Goal: Task Accomplishment & Management: Manage account settings

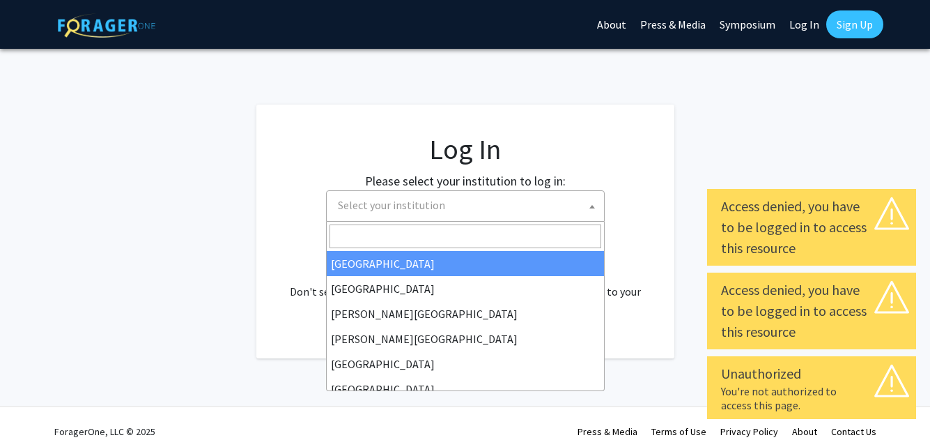
click at [425, 206] on span "Select your institution" at bounding box center [391, 205] width 107 height 14
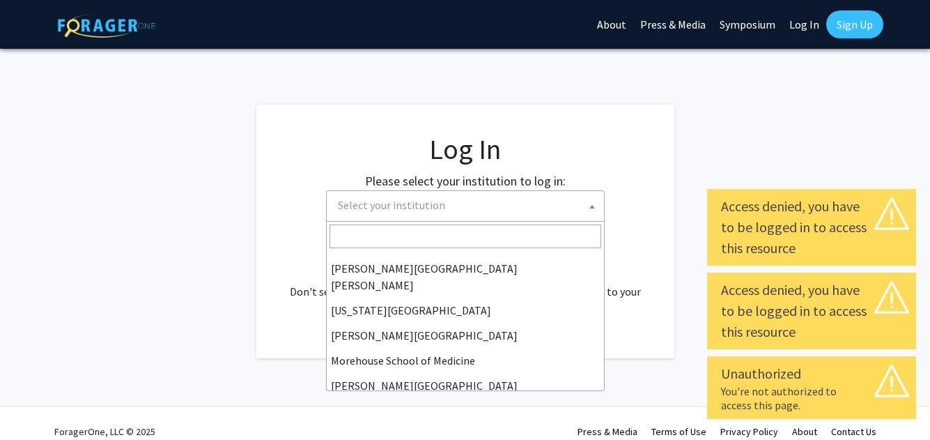
scroll to position [272, 0]
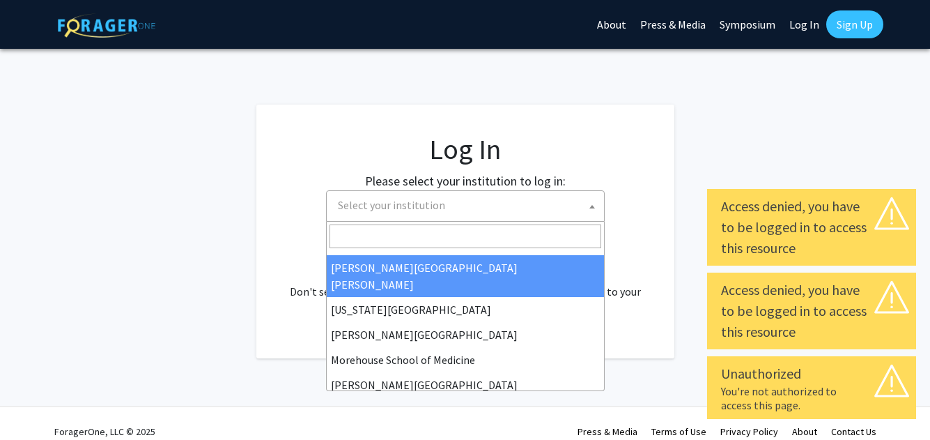
select select "1"
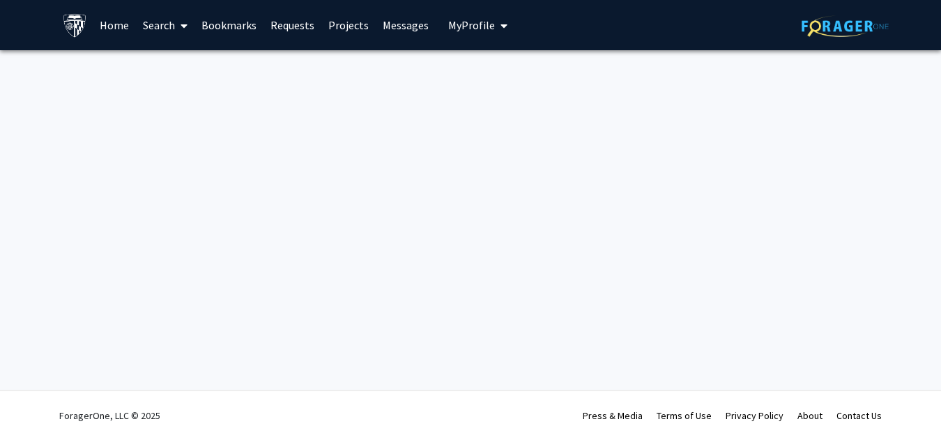
click at [480, 16] on button "My Profile" at bounding box center [478, 25] width 68 height 50
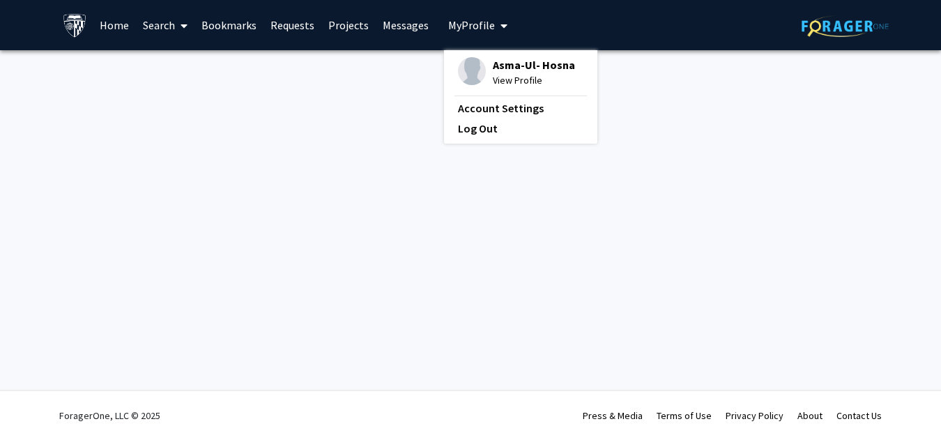
click at [497, 81] on span "View Profile" at bounding box center [534, 79] width 82 height 15
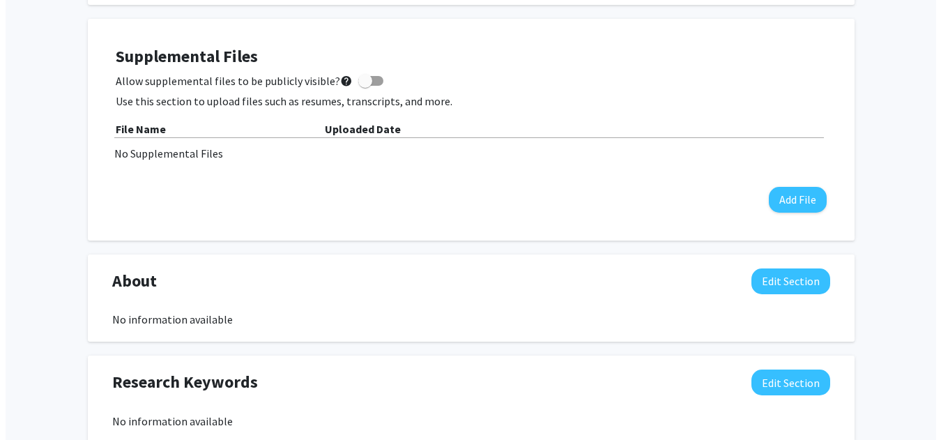
scroll to position [373, 0]
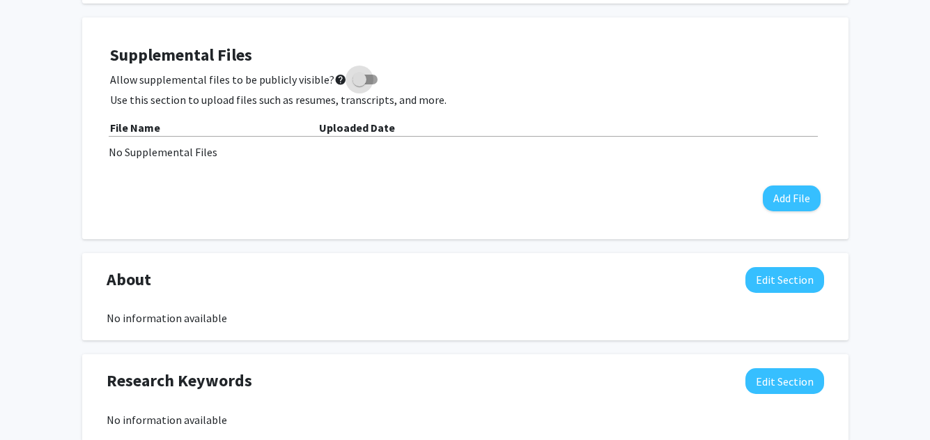
click at [367, 75] on span at bounding box center [365, 80] width 25 height 10
click at [360, 84] on input "Allow supplemental files to be publicly visible? help" at bounding box center [359, 84] width 1 height 1
checkbox input "true"
click at [277, 127] on div "File Name" at bounding box center [214, 127] width 209 height 17
click at [781, 195] on button "Add File" at bounding box center [792, 198] width 58 height 26
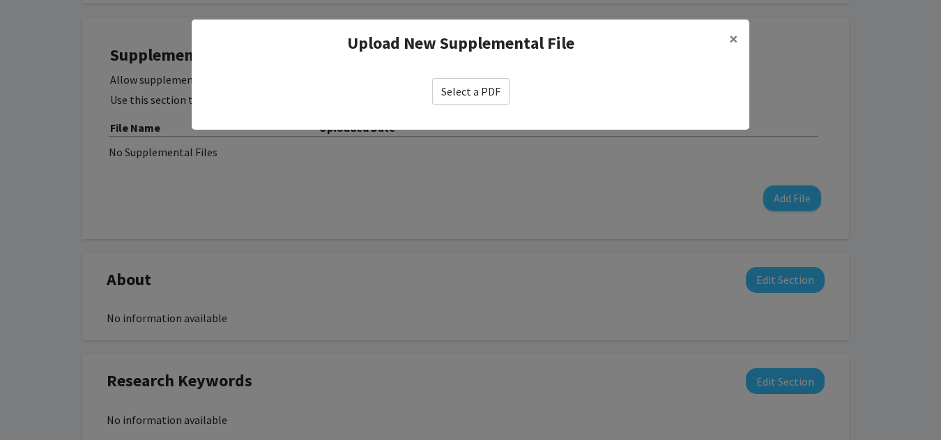
click at [484, 93] on label "Select a PDF" at bounding box center [470, 91] width 77 height 26
click at [0, 0] on input "Select a PDF" at bounding box center [0, 0] width 0 height 0
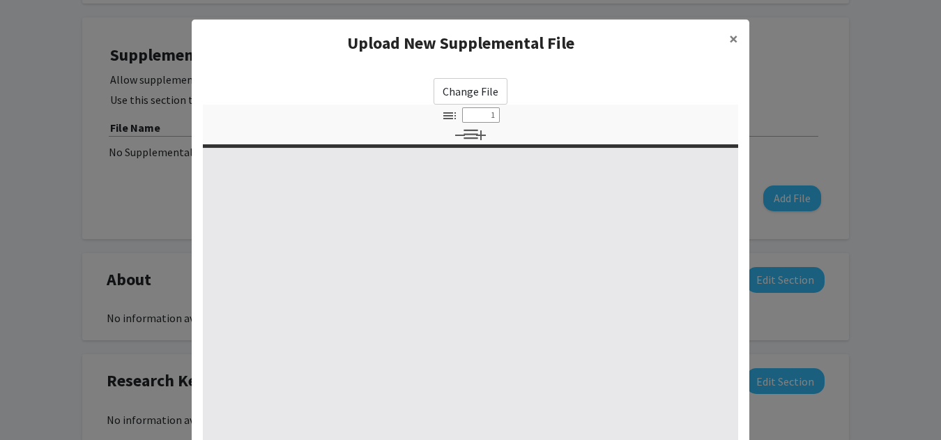
select select "custom"
type input "0"
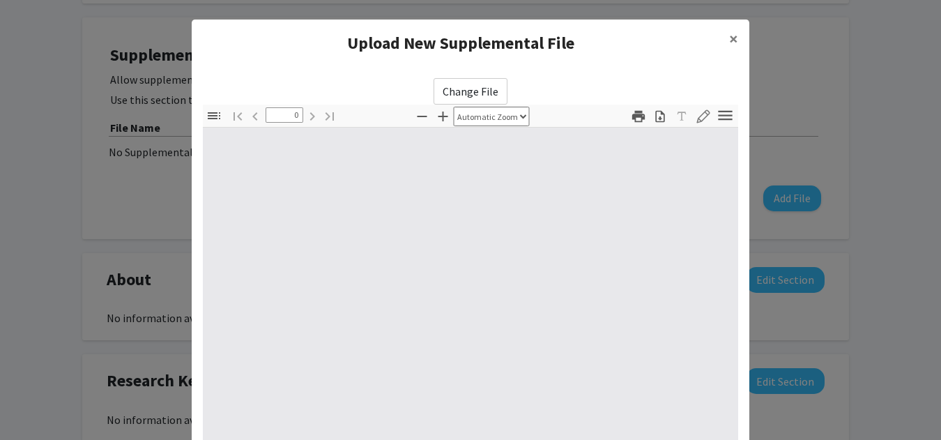
select select "custom"
type input "1"
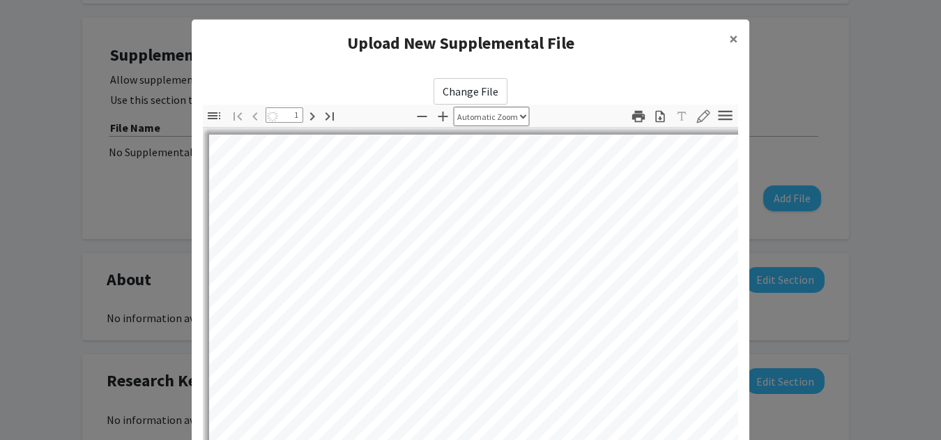
select select "auto"
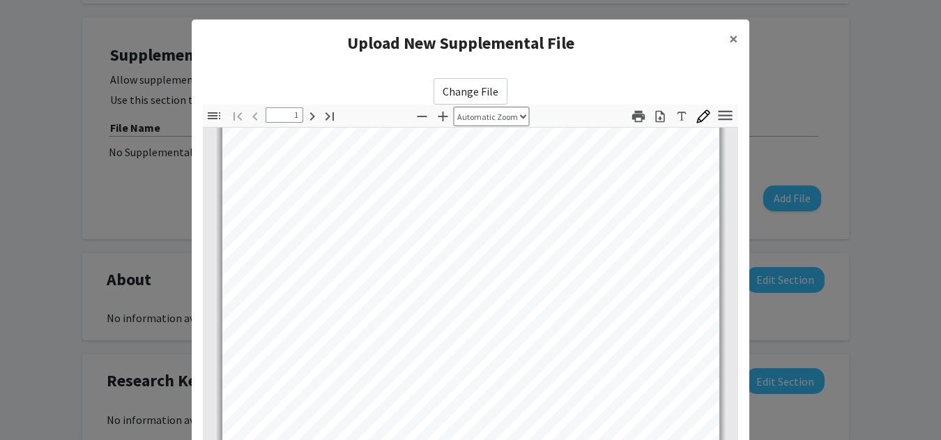
scroll to position [2, 0]
click at [729, 38] on span "×" at bounding box center [733, 39] width 9 height 22
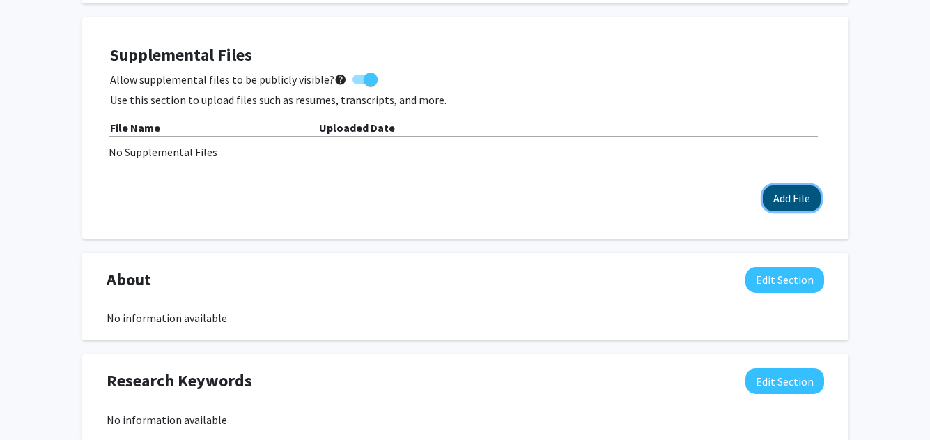
click at [765, 199] on button "Add File" at bounding box center [792, 198] width 58 height 26
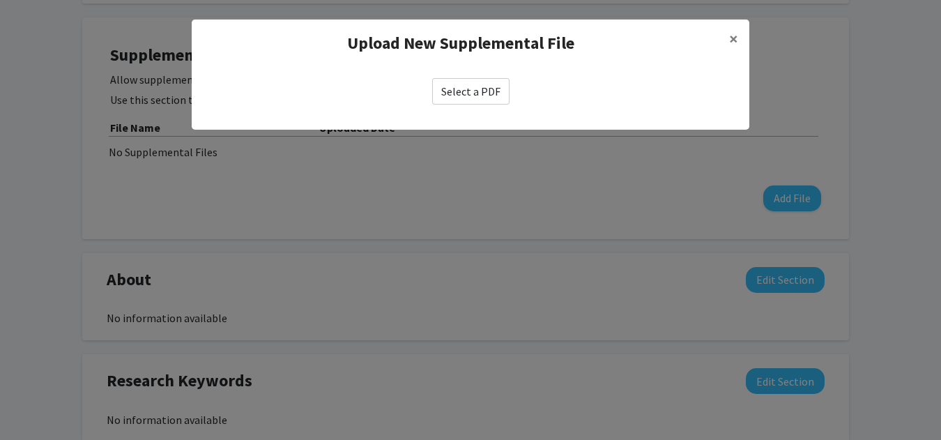
click at [464, 91] on label "Select a PDF" at bounding box center [470, 91] width 77 height 26
click at [0, 0] on input "Select a PDF" at bounding box center [0, 0] width 0 height 0
select select "custom"
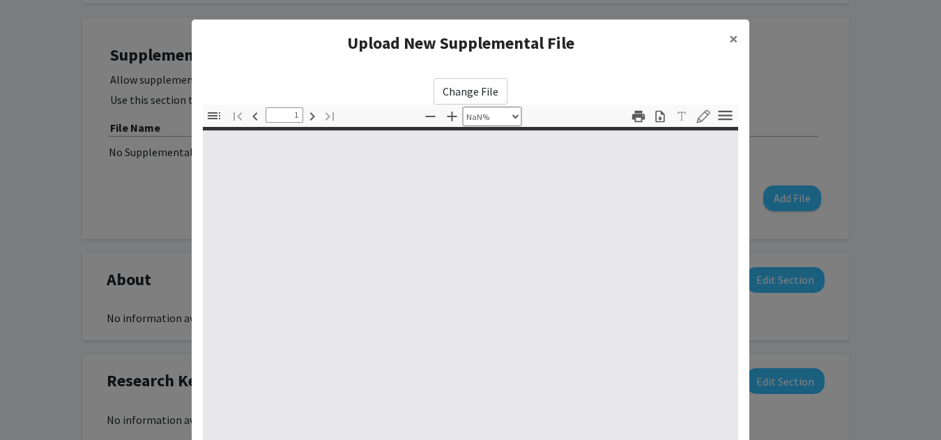
type input "0"
select select "custom"
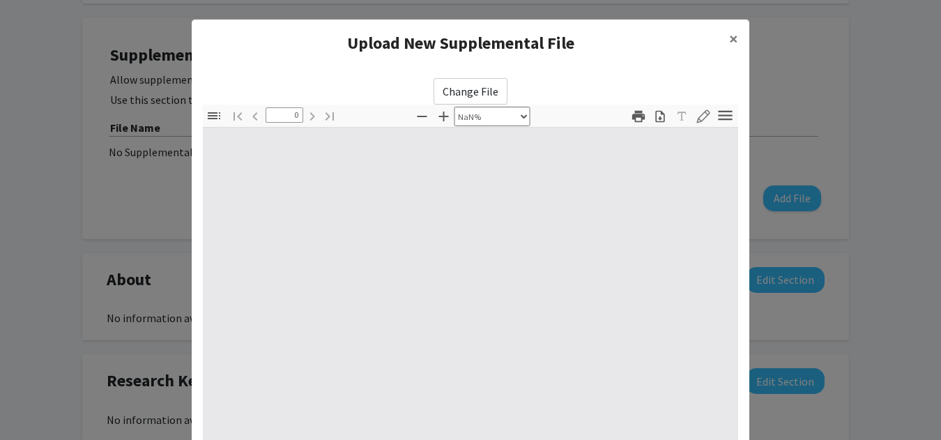
type input "1"
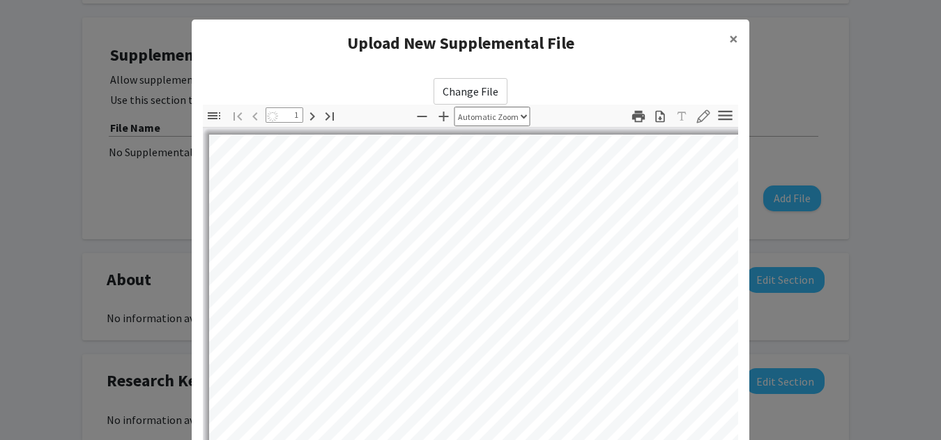
select select "auto"
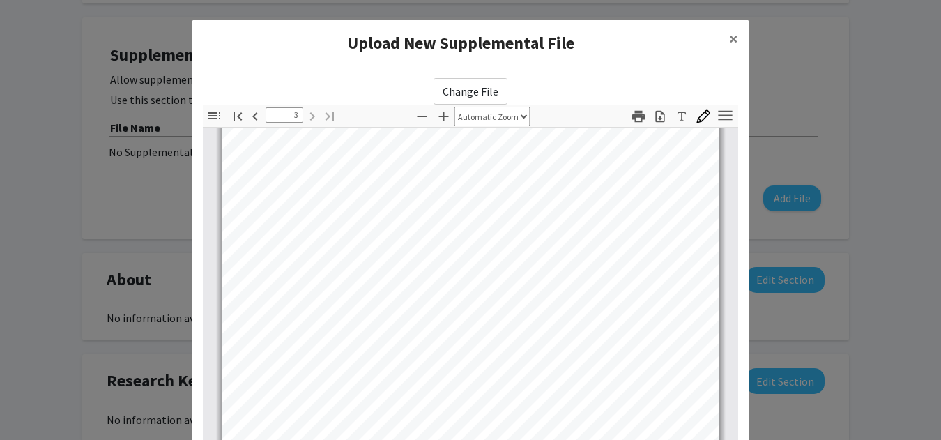
scroll to position [220, 0]
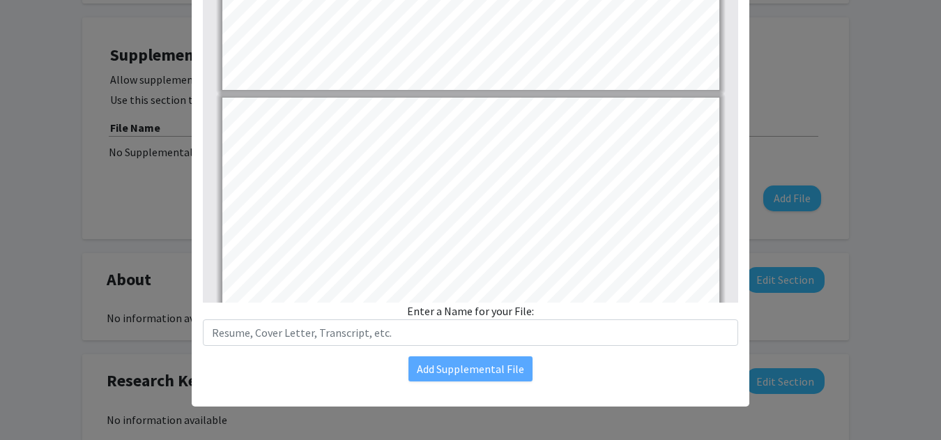
type input "1"
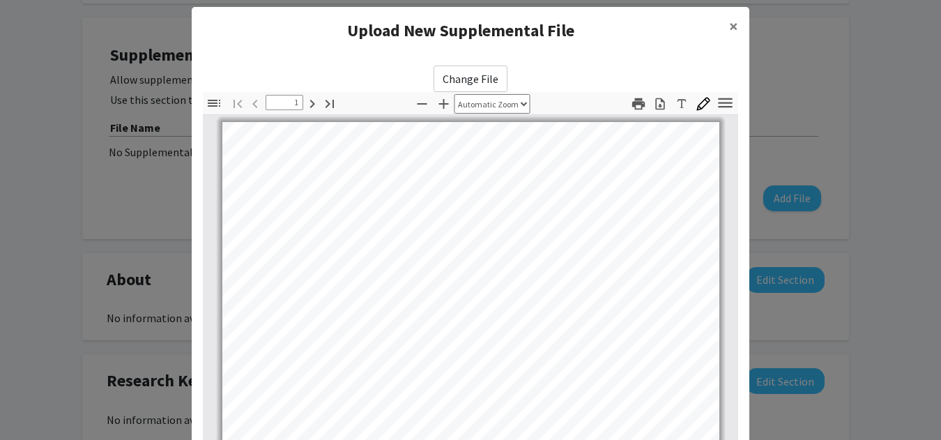
scroll to position [0, 0]
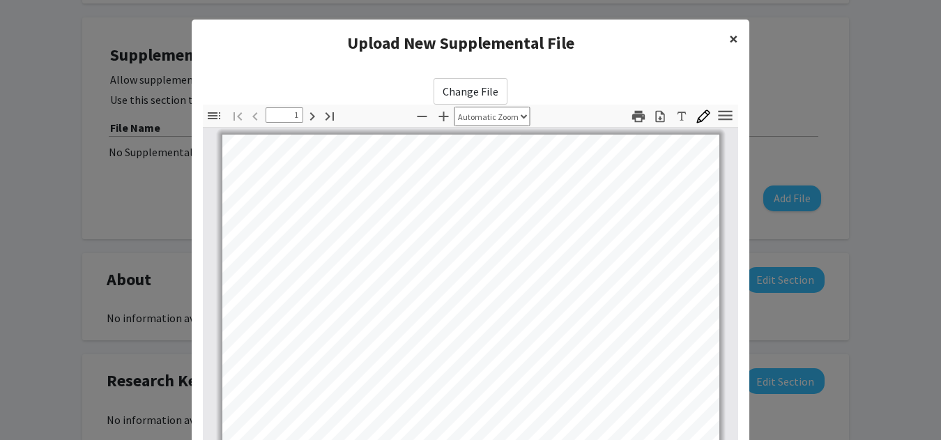
click at [723, 40] on button "×" at bounding box center [733, 39] width 31 height 39
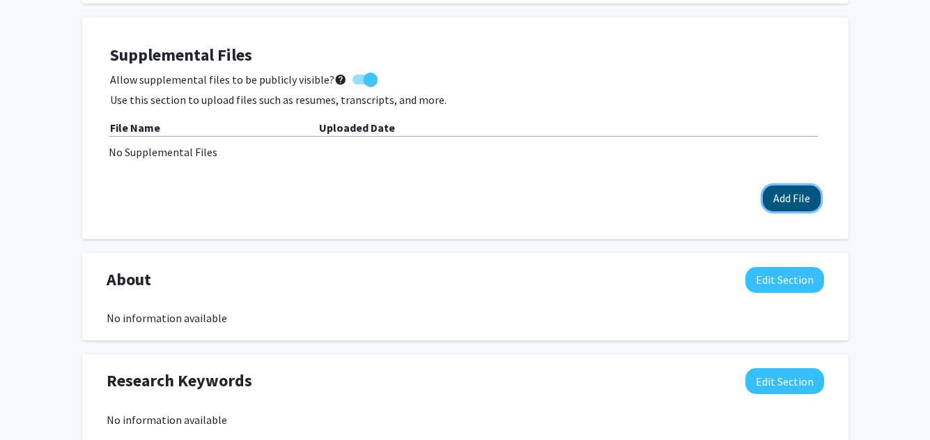
click at [781, 192] on button "Add File" at bounding box center [792, 198] width 58 height 26
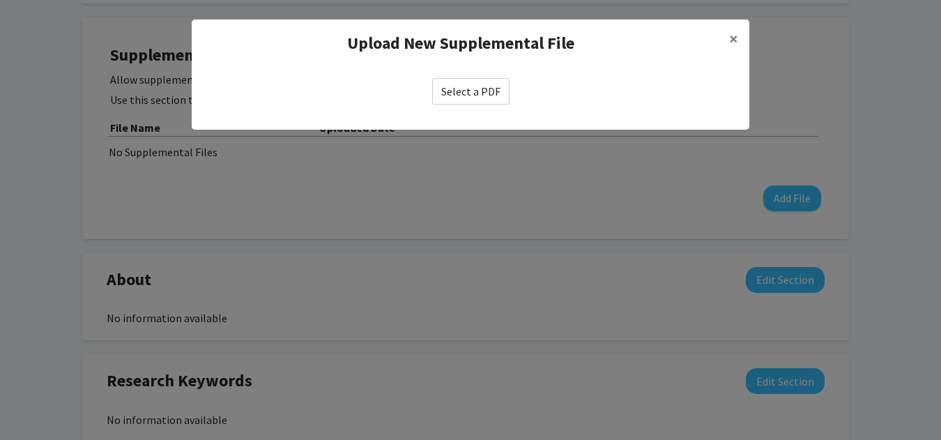
click at [476, 95] on label "Select a PDF" at bounding box center [470, 91] width 77 height 26
click at [0, 0] on input "Select a PDF" at bounding box center [0, 0] width 0 height 0
select select "custom"
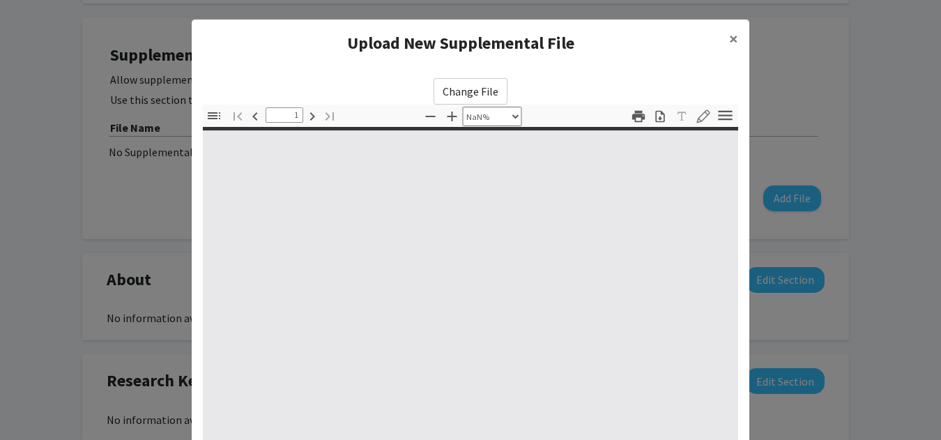
type input "0"
select select "custom"
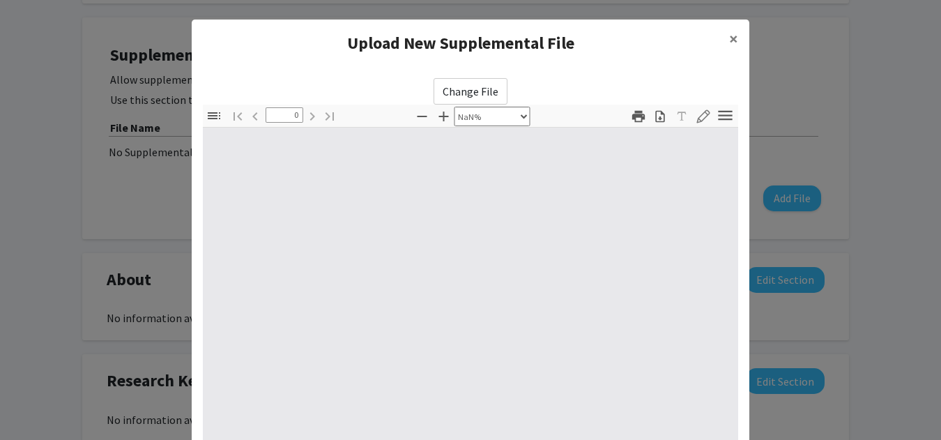
type input "1"
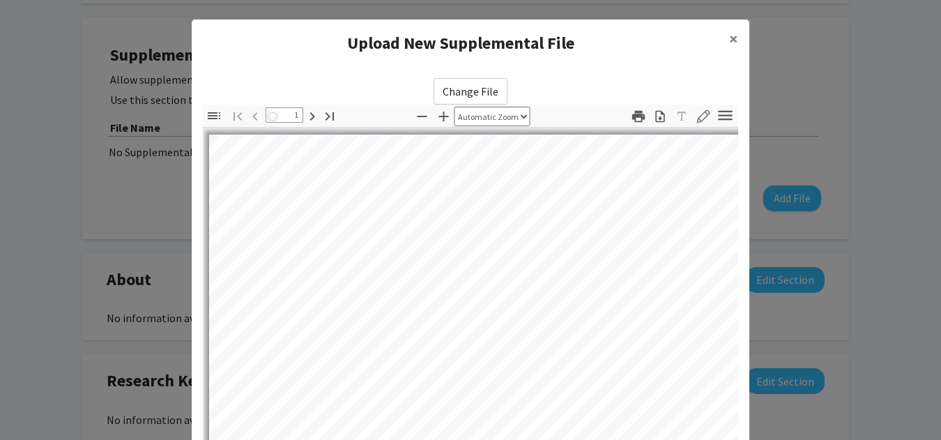
select select "auto"
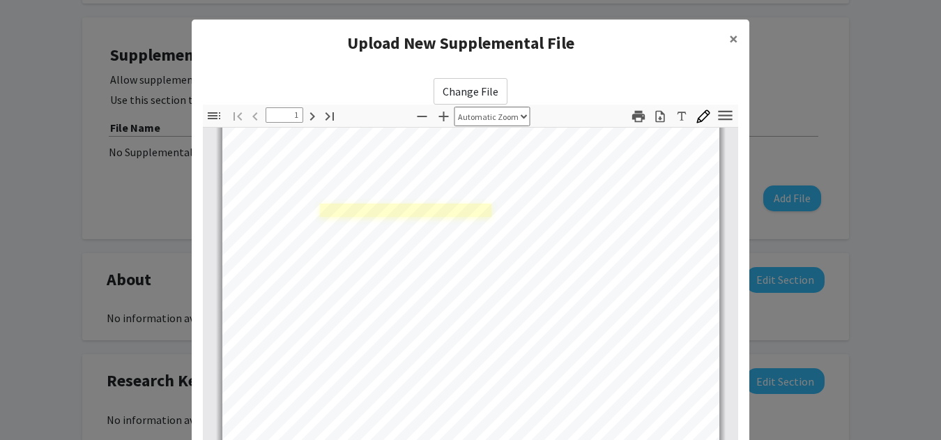
scroll to position [31, 0]
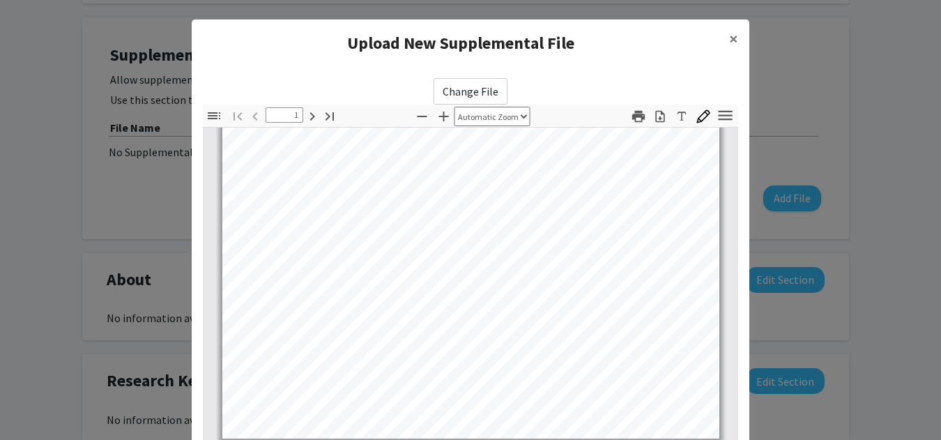
type input "3"
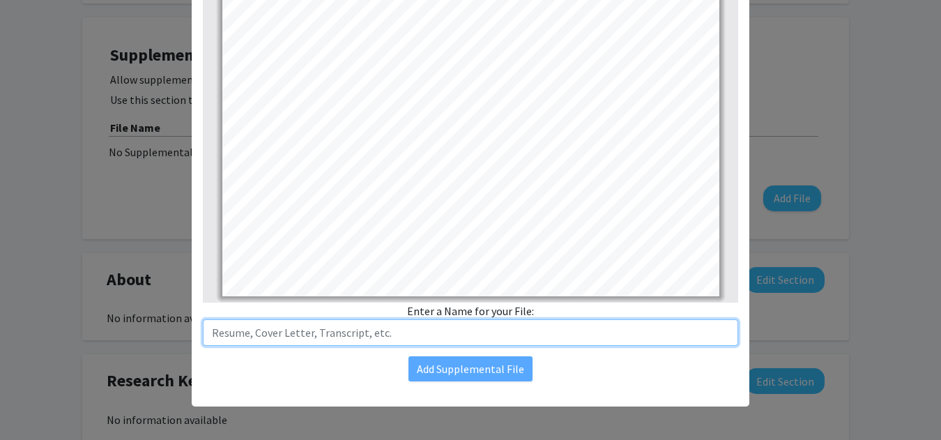
click at [350, 341] on input "text" at bounding box center [470, 332] width 535 height 26
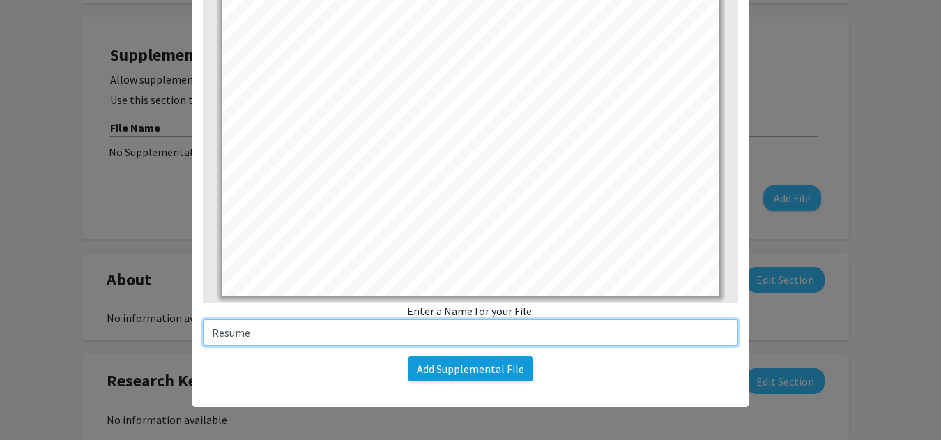
type input "Resume"
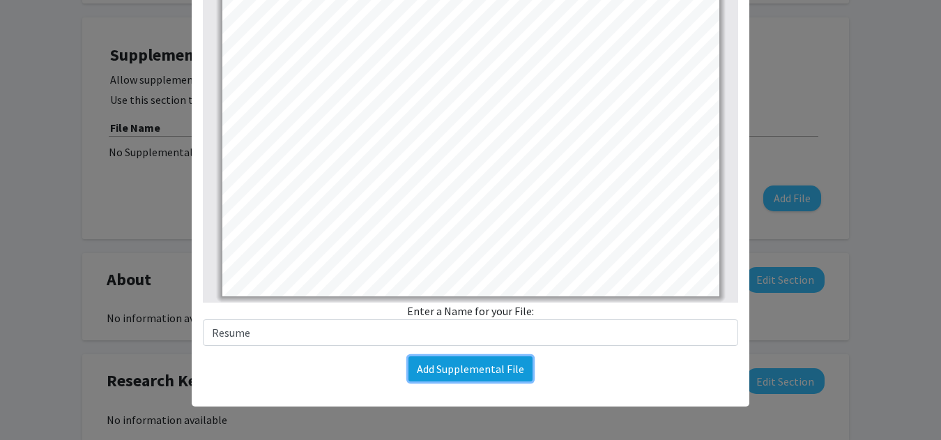
click at [456, 373] on button "Add Supplemental File" at bounding box center [470, 368] width 124 height 25
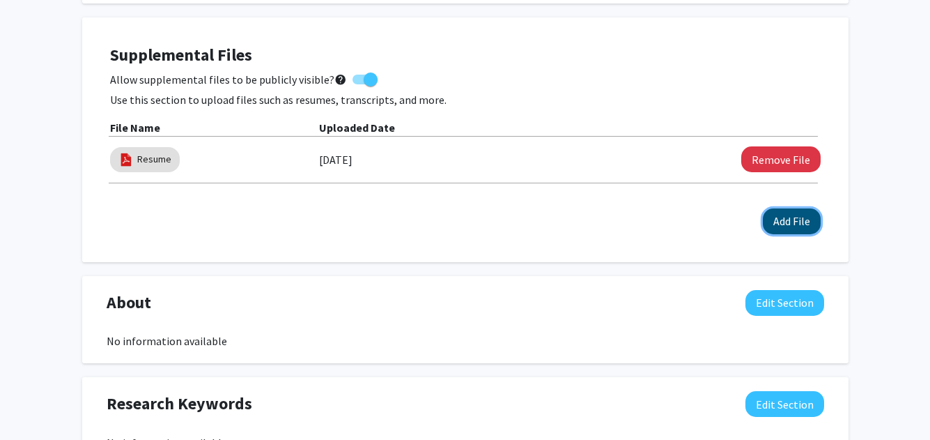
click at [801, 217] on button "Add File" at bounding box center [792, 221] width 58 height 26
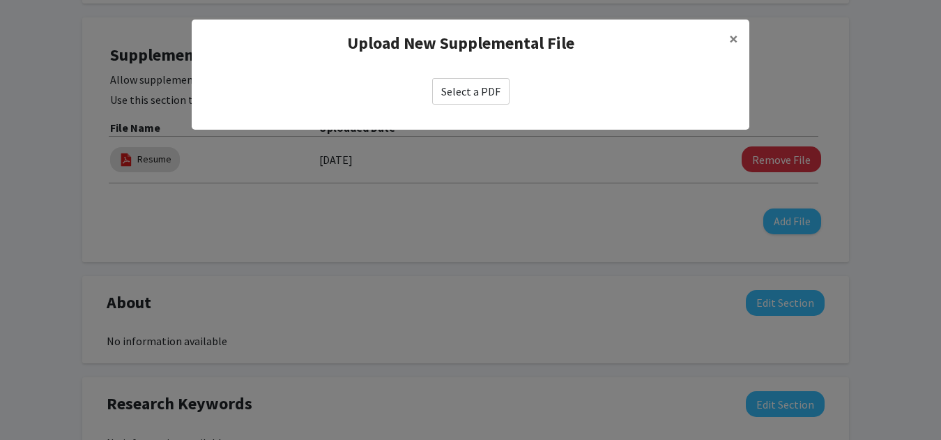
click at [489, 102] on label "Select a PDF" at bounding box center [470, 91] width 77 height 26
click at [0, 0] on input "Select a PDF" at bounding box center [0, 0] width 0 height 0
click at [485, 84] on label "Select a PDF" at bounding box center [470, 91] width 77 height 26
click at [0, 0] on input "Select a PDF" at bounding box center [0, 0] width 0 height 0
select select "custom"
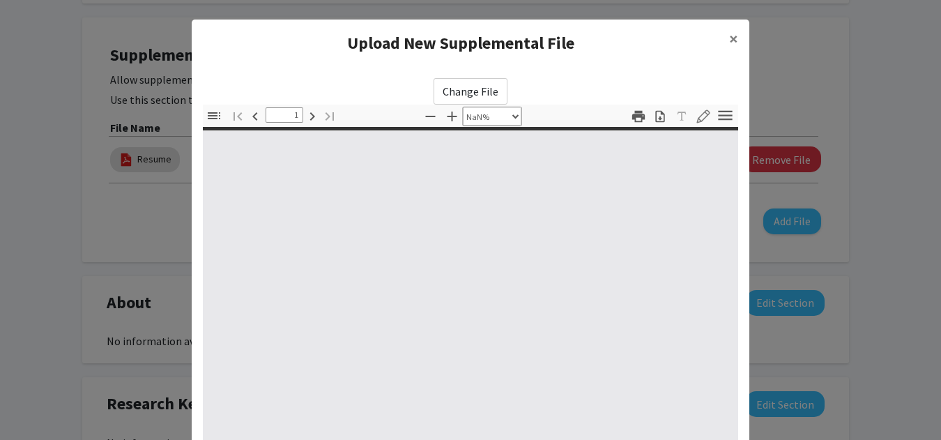
type input "0"
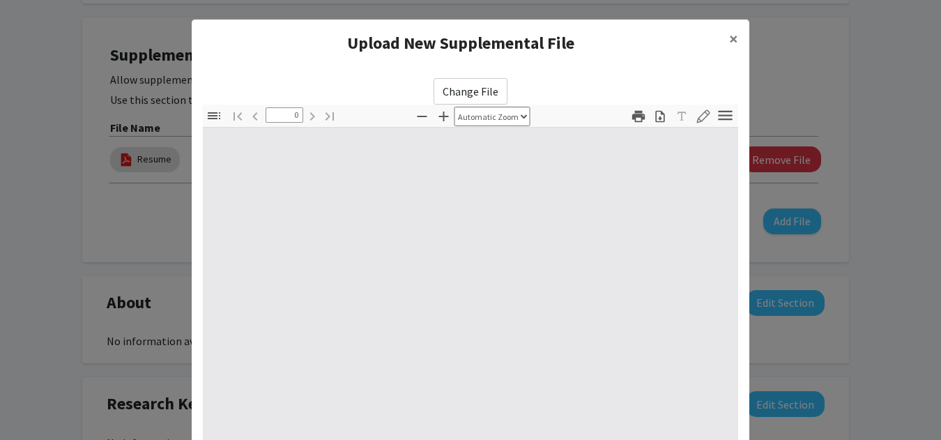
select select "custom"
type input "1"
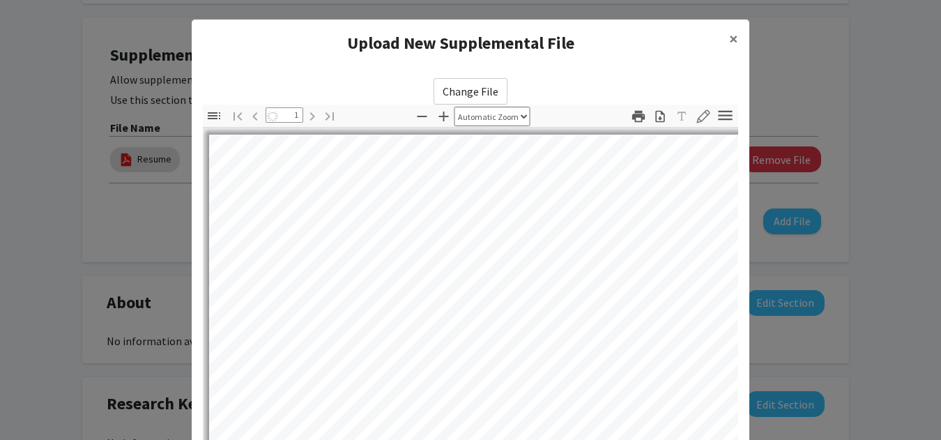
select select "auto"
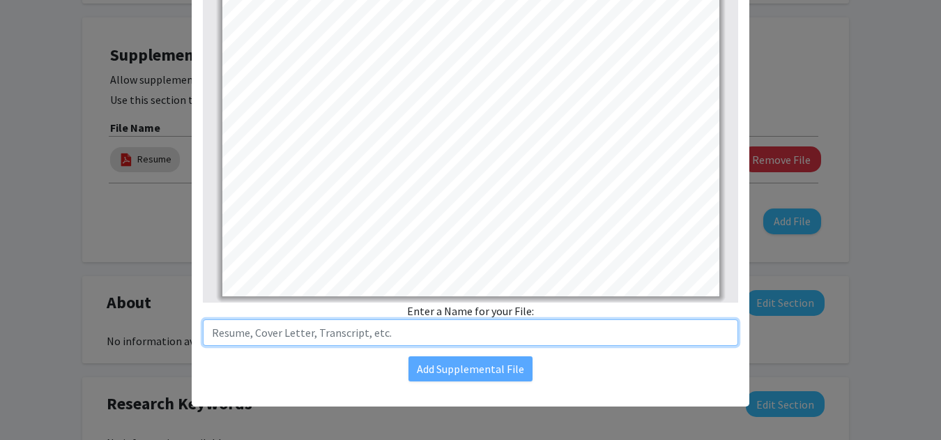
click at [349, 336] on input "text" at bounding box center [470, 332] width 535 height 26
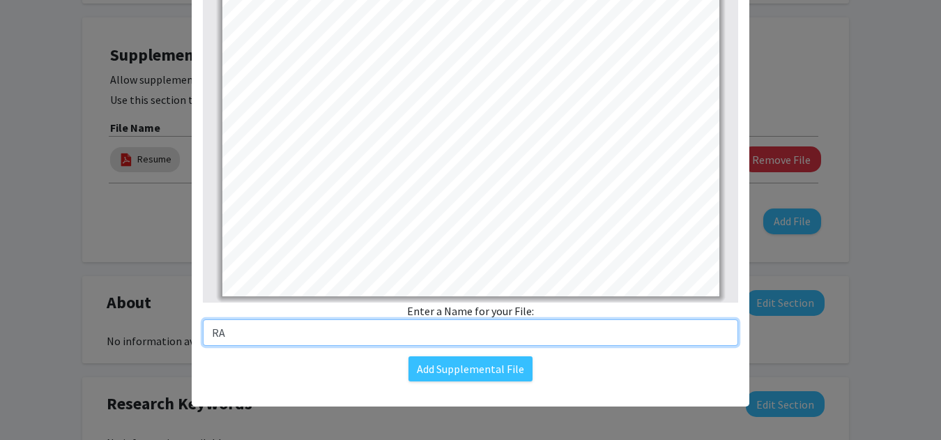
type input "R"
type input "Certificate of RA"
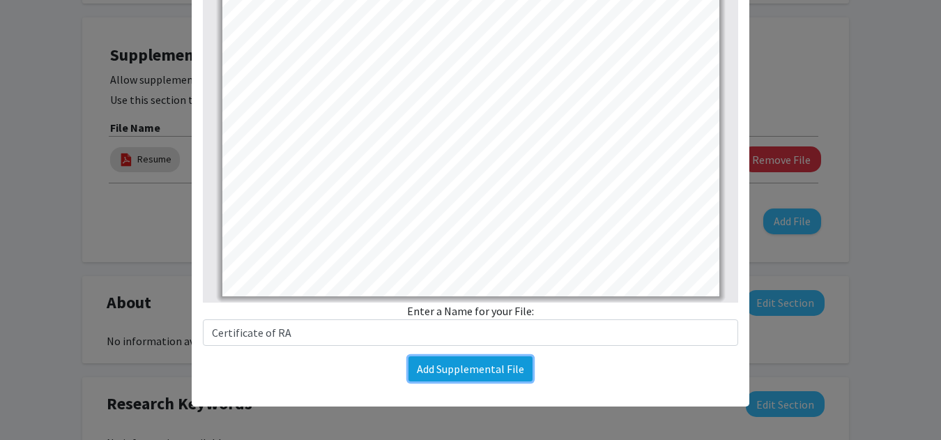
click at [492, 370] on button "Add Supplemental File" at bounding box center [470, 368] width 124 height 25
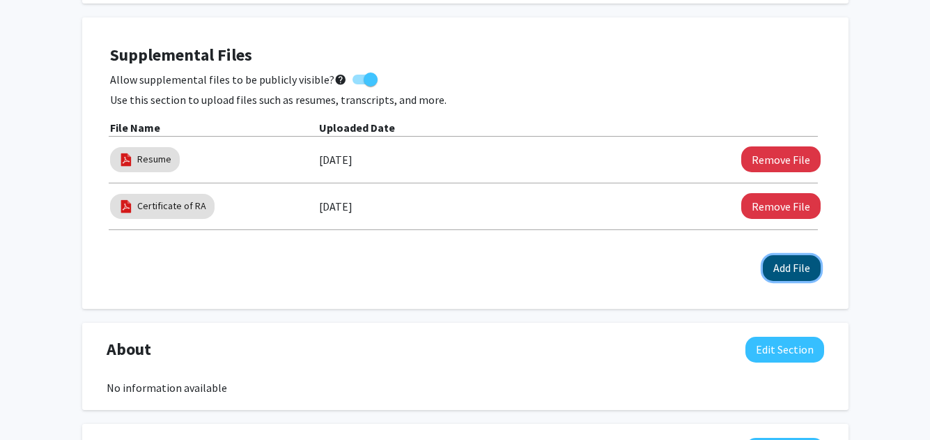
click at [790, 265] on button "Add File" at bounding box center [792, 268] width 58 height 26
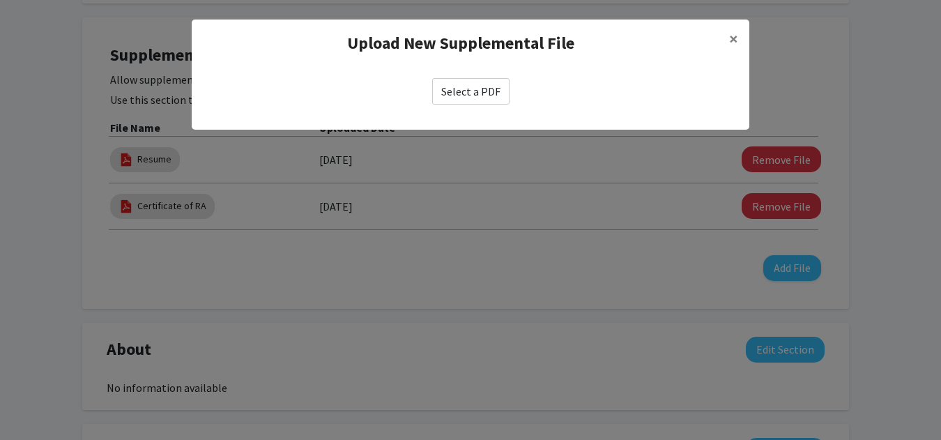
click at [475, 93] on label "Select a PDF" at bounding box center [470, 91] width 77 height 26
click at [0, 0] on input "Select a PDF" at bounding box center [0, 0] width 0 height 0
select select "custom"
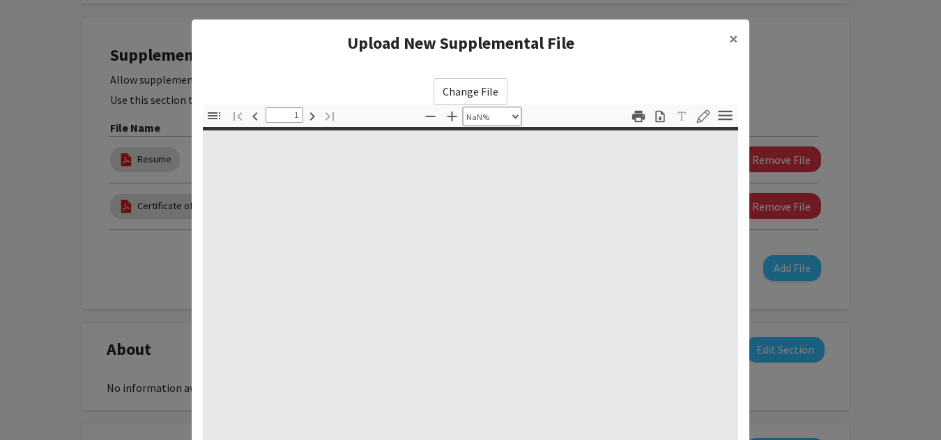
type input "0"
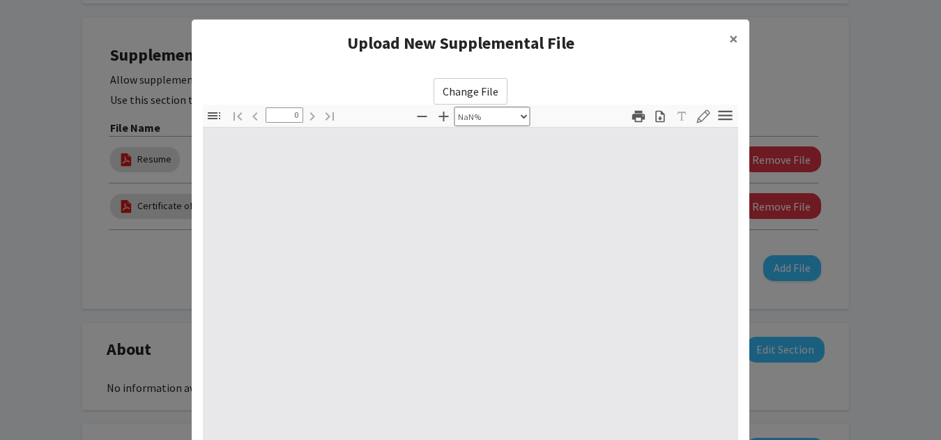
select select "auto"
type input "1"
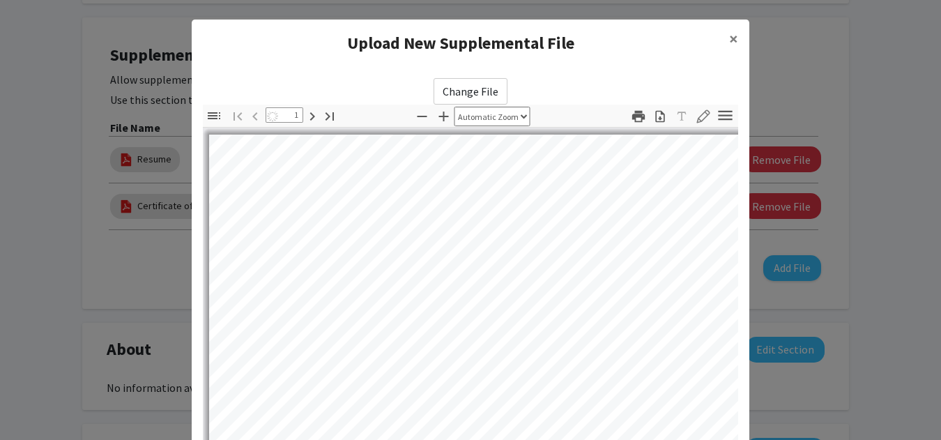
select select "auto"
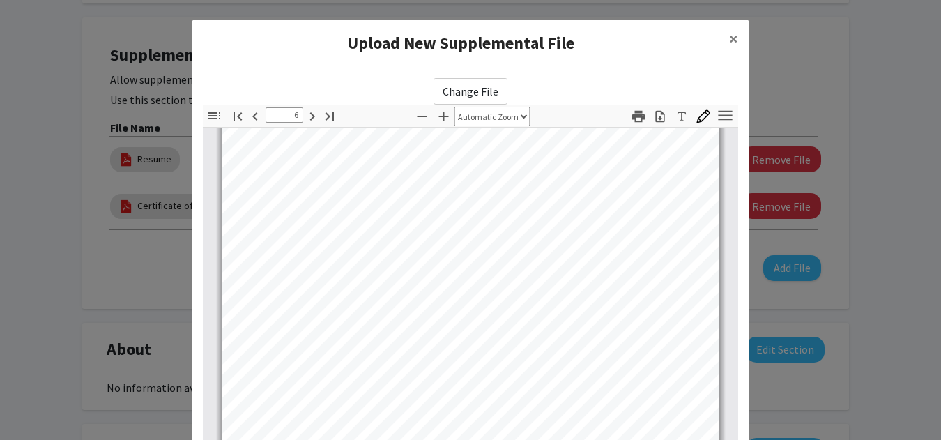
type input "7"
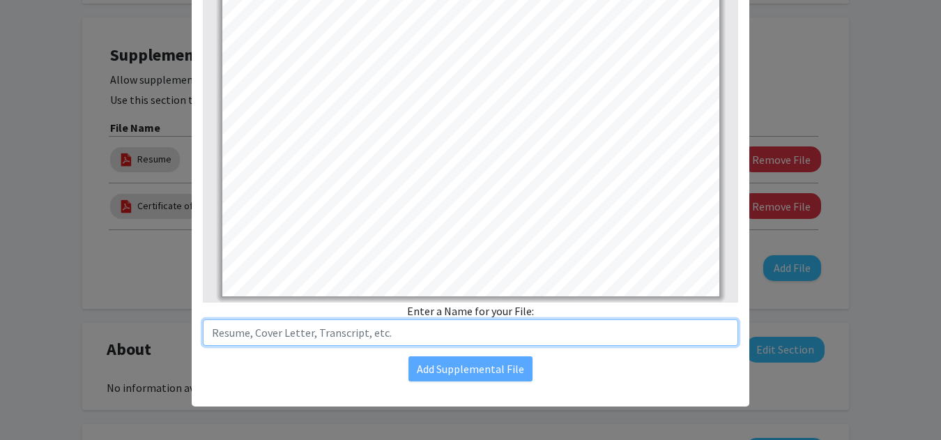
click at [276, 341] on input "text" at bounding box center [470, 332] width 535 height 26
click at [244, 334] on input "Transcrpit of MSc. in Statistics" at bounding box center [470, 332] width 535 height 26
click at [233, 334] on input "Transcrpit of MSc. in Statistics" at bounding box center [470, 332] width 535 height 26
type input "Transcripts of MSc. in Statistics"
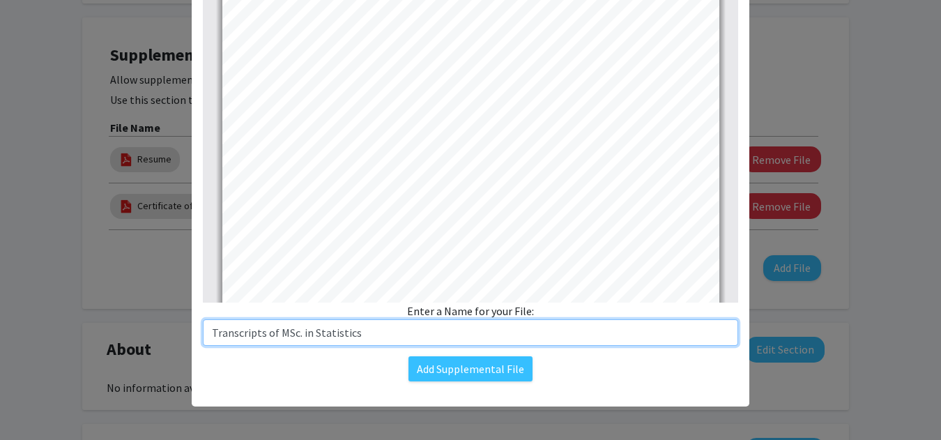
scroll to position [0, 0]
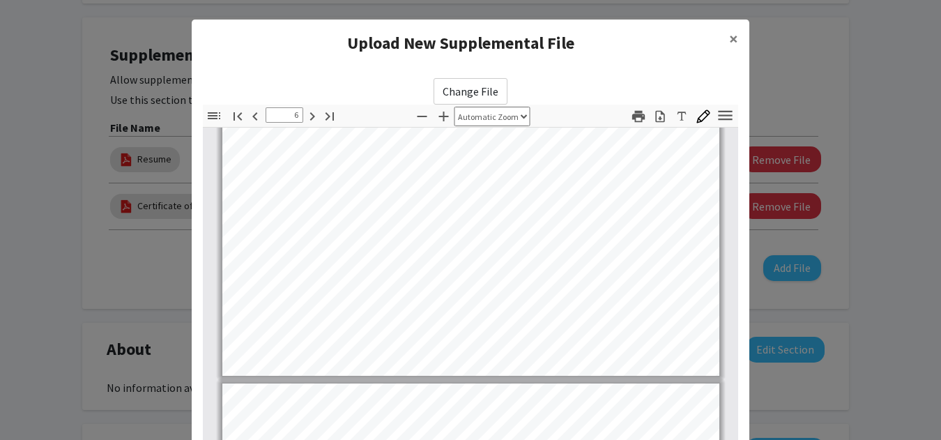
type input "7"
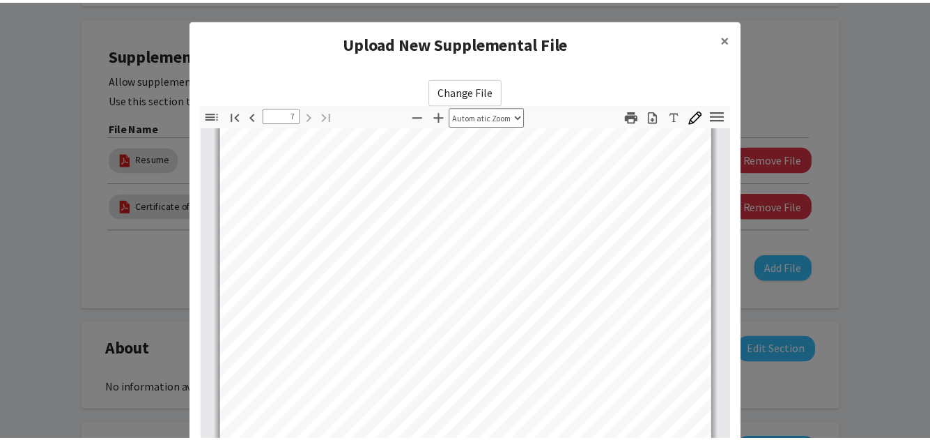
scroll to position [4371, 0]
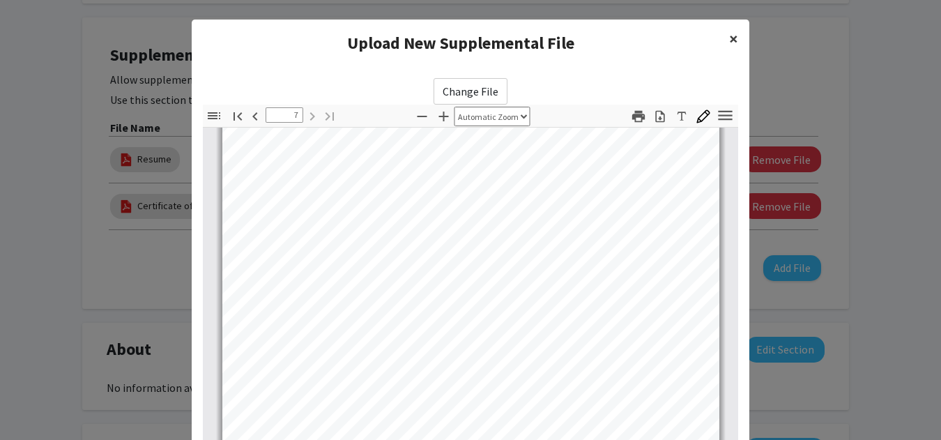
type input "Transcripts of MSc. in Statistics"
click at [721, 40] on button "×" at bounding box center [733, 39] width 31 height 39
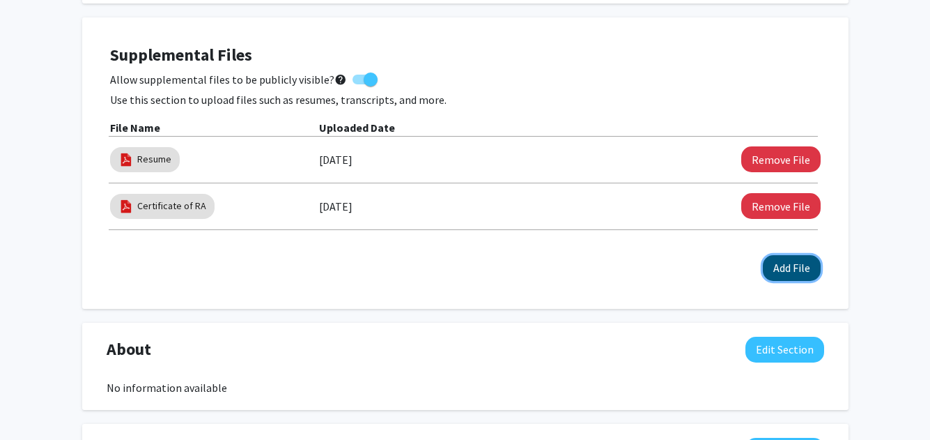
click at [794, 271] on button "Add File" at bounding box center [792, 268] width 58 height 26
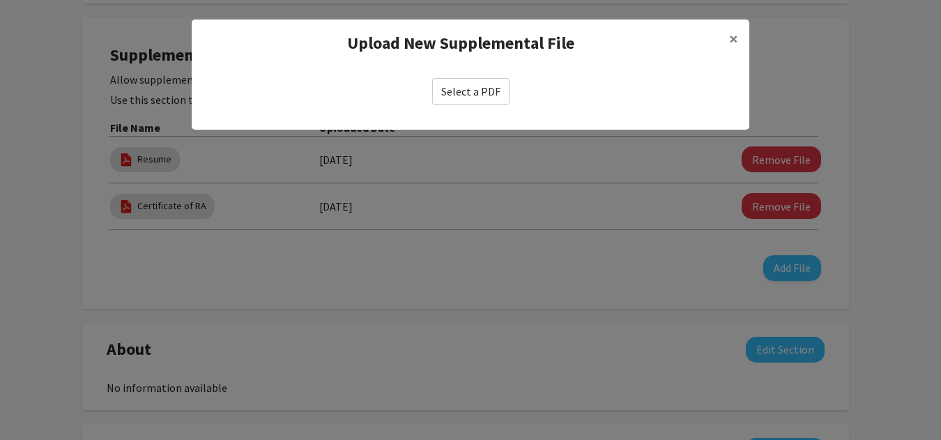
click at [468, 93] on label "Select a PDF" at bounding box center [470, 91] width 77 height 26
click at [0, 0] on input "Select a PDF" at bounding box center [0, 0] width 0 height 0
click at [739, 31] on button "×" at bounding box center [733, 39] width 31 height 39
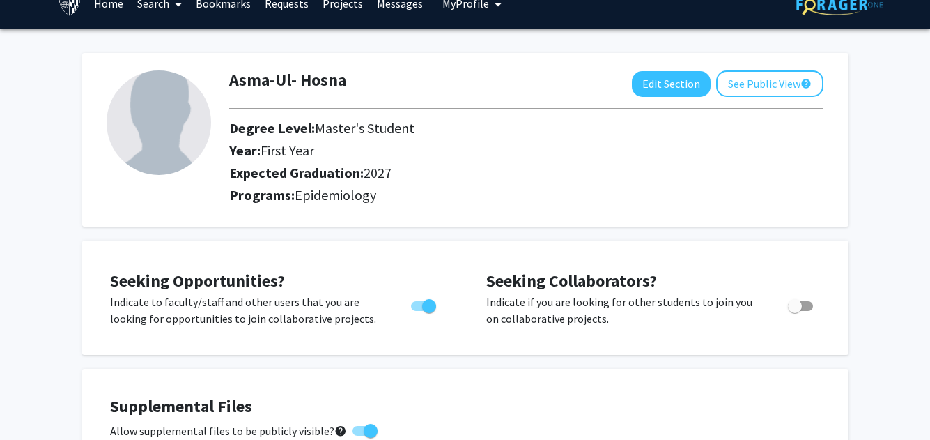
scroll to position [0, 0]
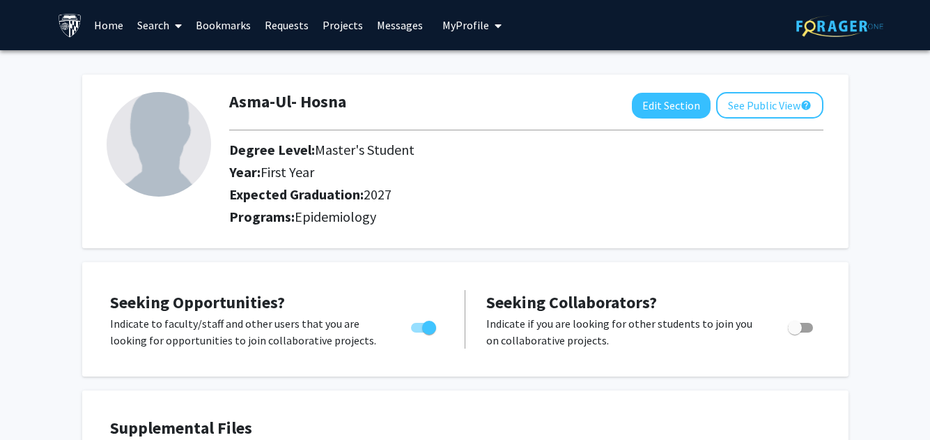
click at [185, 156] on img at bounding box center [159, 144] width 105 height 105
click at [285, 26] on link "Requests" at bounding box center [287, 25] width 58 height 49
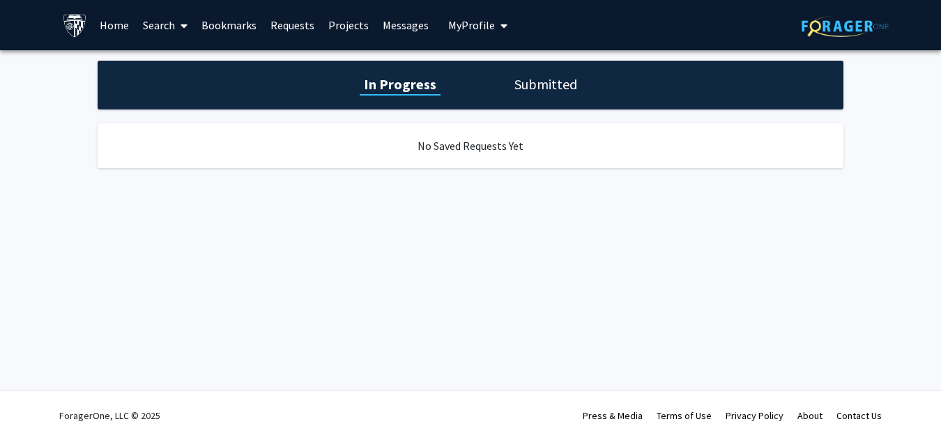
click at [360, 24] on link "Projects" at bounding box center [348, 25] width 54 height 49
